Goal: Information Seeking & Learning: Learn about a topic

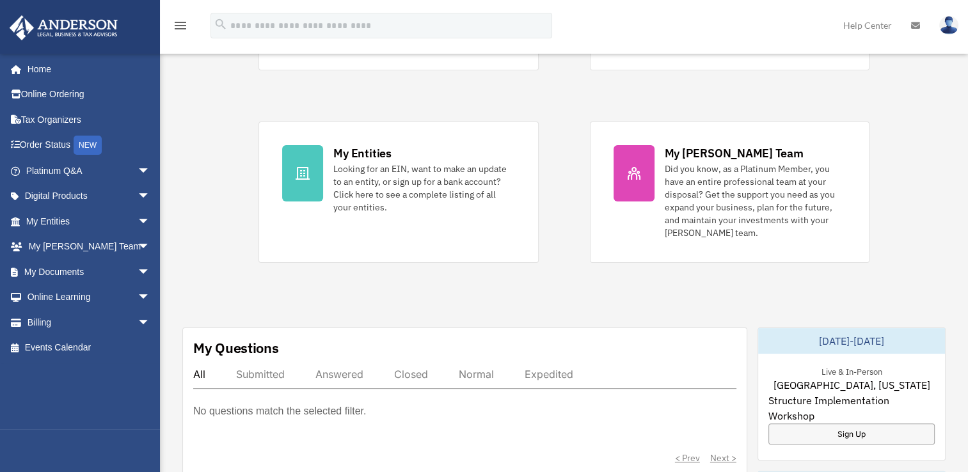
scroll to position [236, 0]
click at [138, 274] on span "arrow_drop_down" at bounding box center [151, 272] width 26 height 26
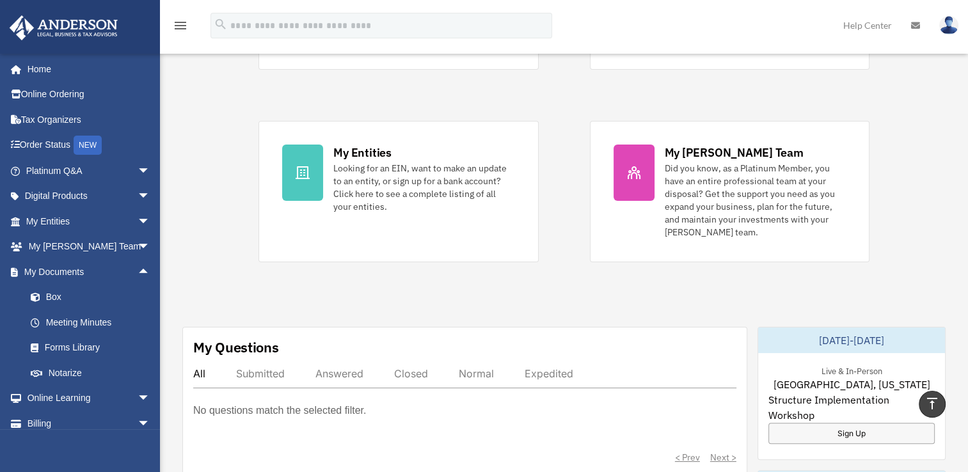
click at [243, 247] on div "Exciting News: Introducing Order Status Tracking! Based on your feedback, we're…" at bounding box center [564, 461] width 828 height 1241
click at [217, 251] on div "Exciting News: Introducing Order Status Tracking! Based on your feedback, we're…" at bounding box center [564, 461] width 828 height 1241
click at [138, 166] on span "arrow_drop_down" at bounding box center [151, 171] width 26 height 26
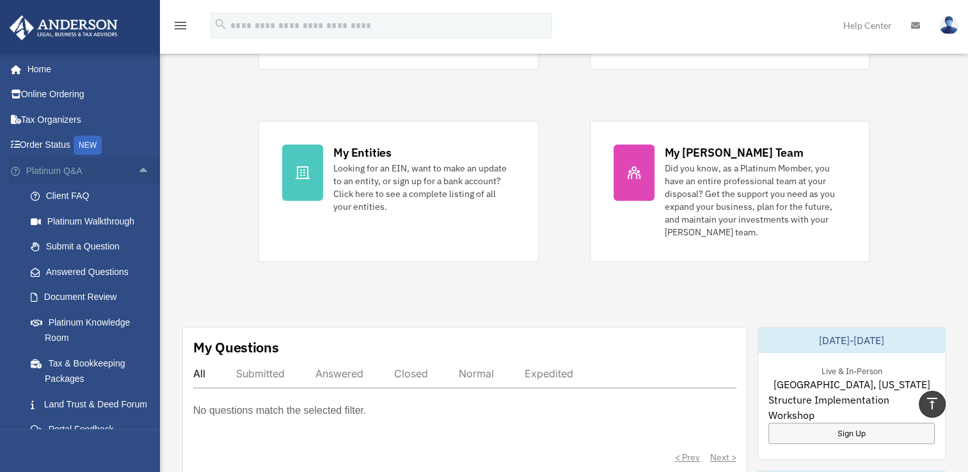
click at [138, 166] on span "arrow_drop_up" at bounding box center [151, 171] width 26 height 26
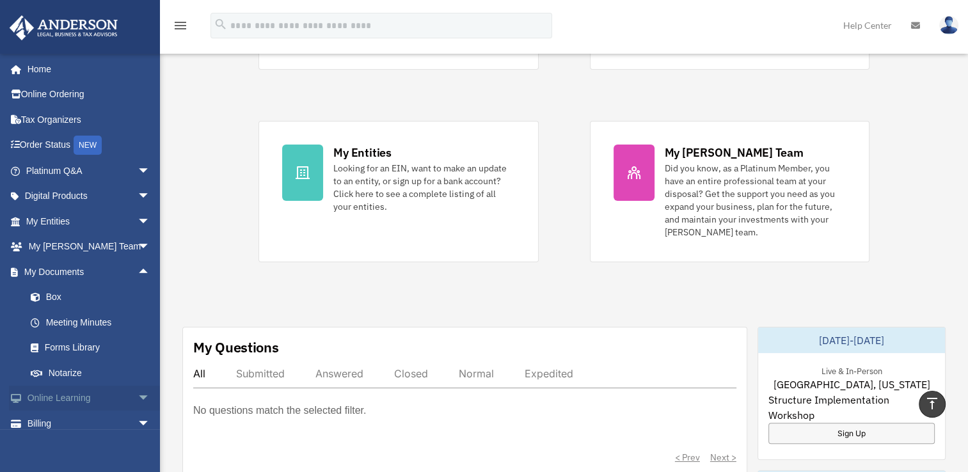
click at [109, 394] on link "Online Learning arrow_drop_down" at bounding box center [89, 399] width 161 height 26
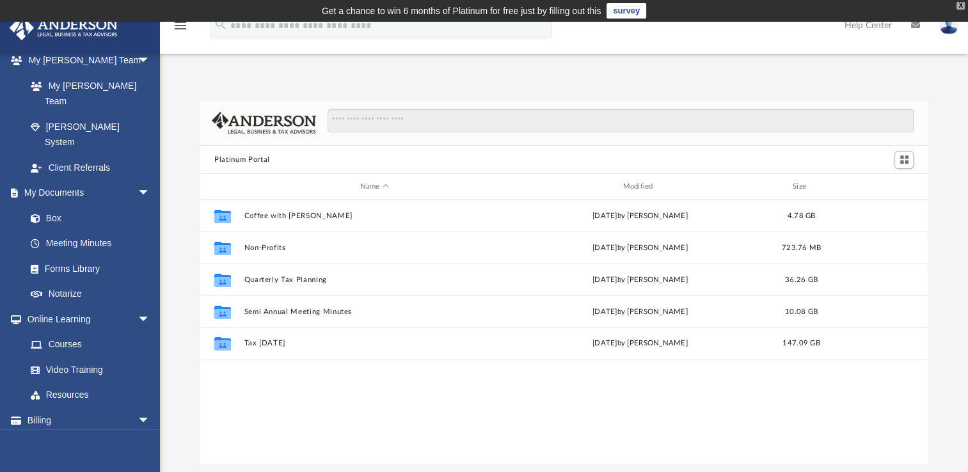
click at [959, 6] on div "X" at bounding box center [961, 6] width 8 height 8
